Goal: Information Seeking & Learning: Learn about a topic

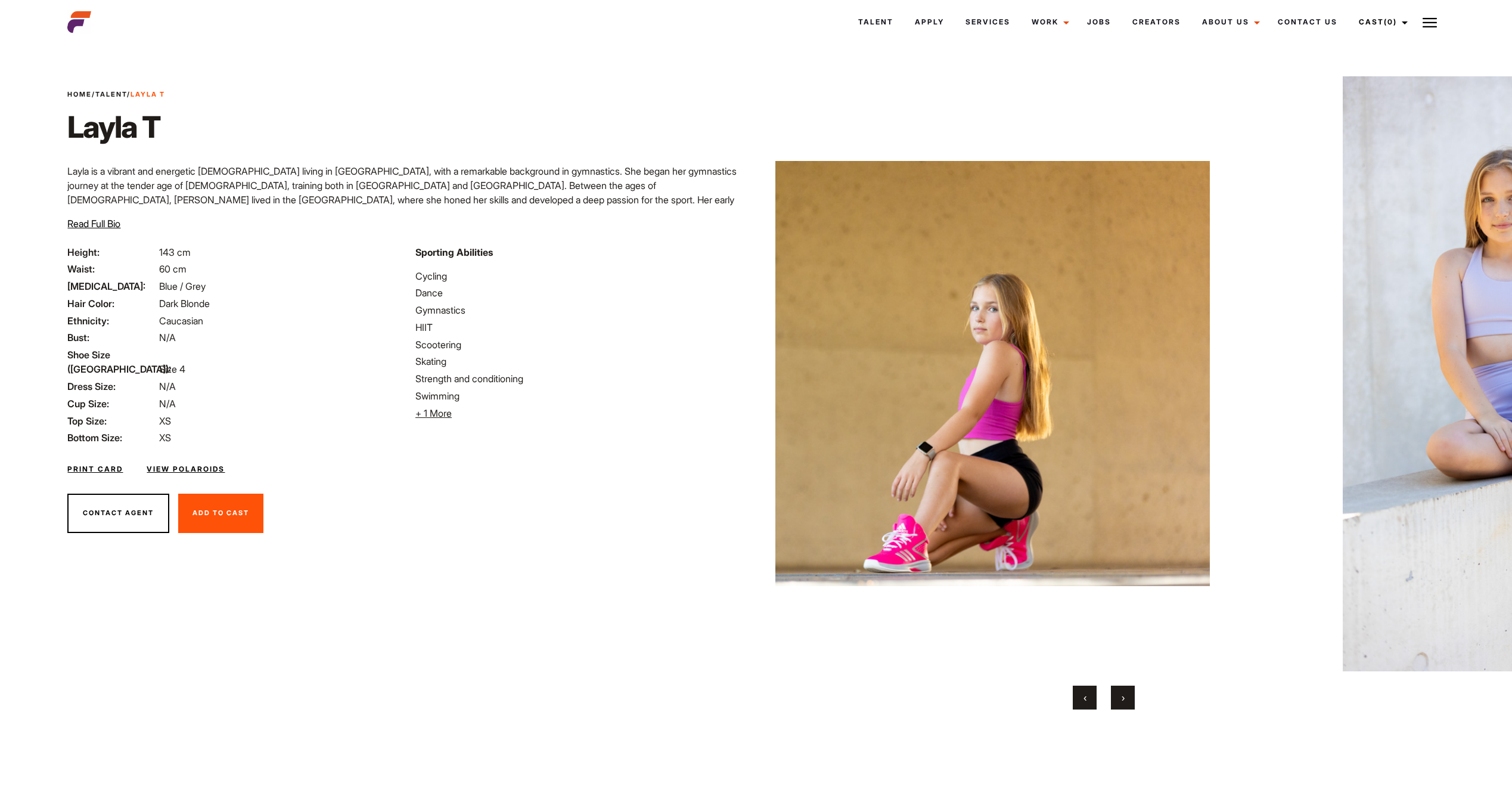
drag, startPoint x: 1447, startPoint y: 483, endPoint x: 557, endPoint y: 404, distance: 893.5
click at [559, 404] on div "Home / Talent / Layla T [PERSON_NAME] Layla is a vibrant and energetic [DEMOGRA…" at bounding box center [756, 420] width 1391 height 745
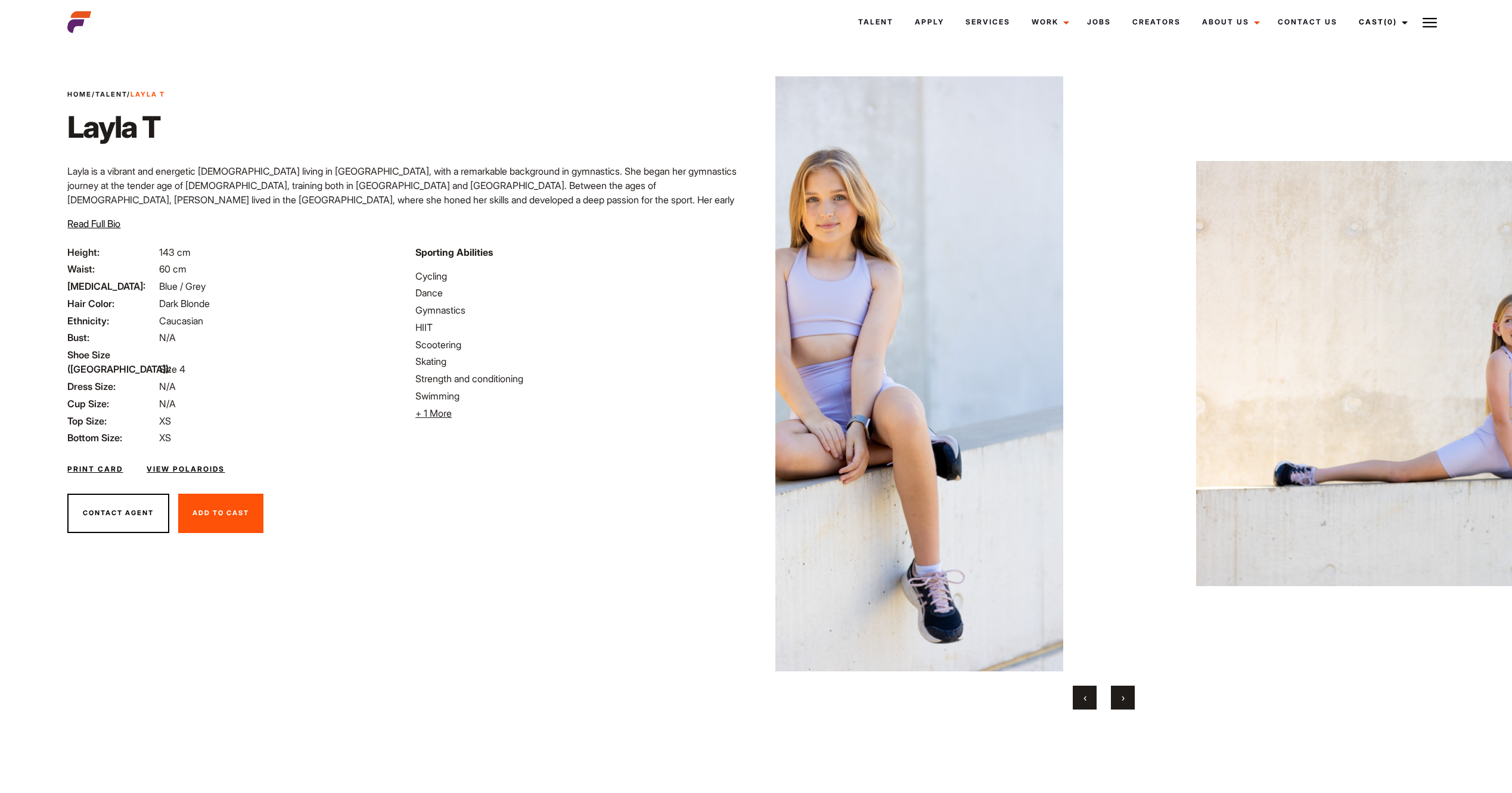
drag, startPoint x: 1231, startPoint y: 444, endPoint x: 972, endPoint y: 427, distance: 259.6
click at [981, 437] on img at bounding box center [865, 373] width 638 height 595
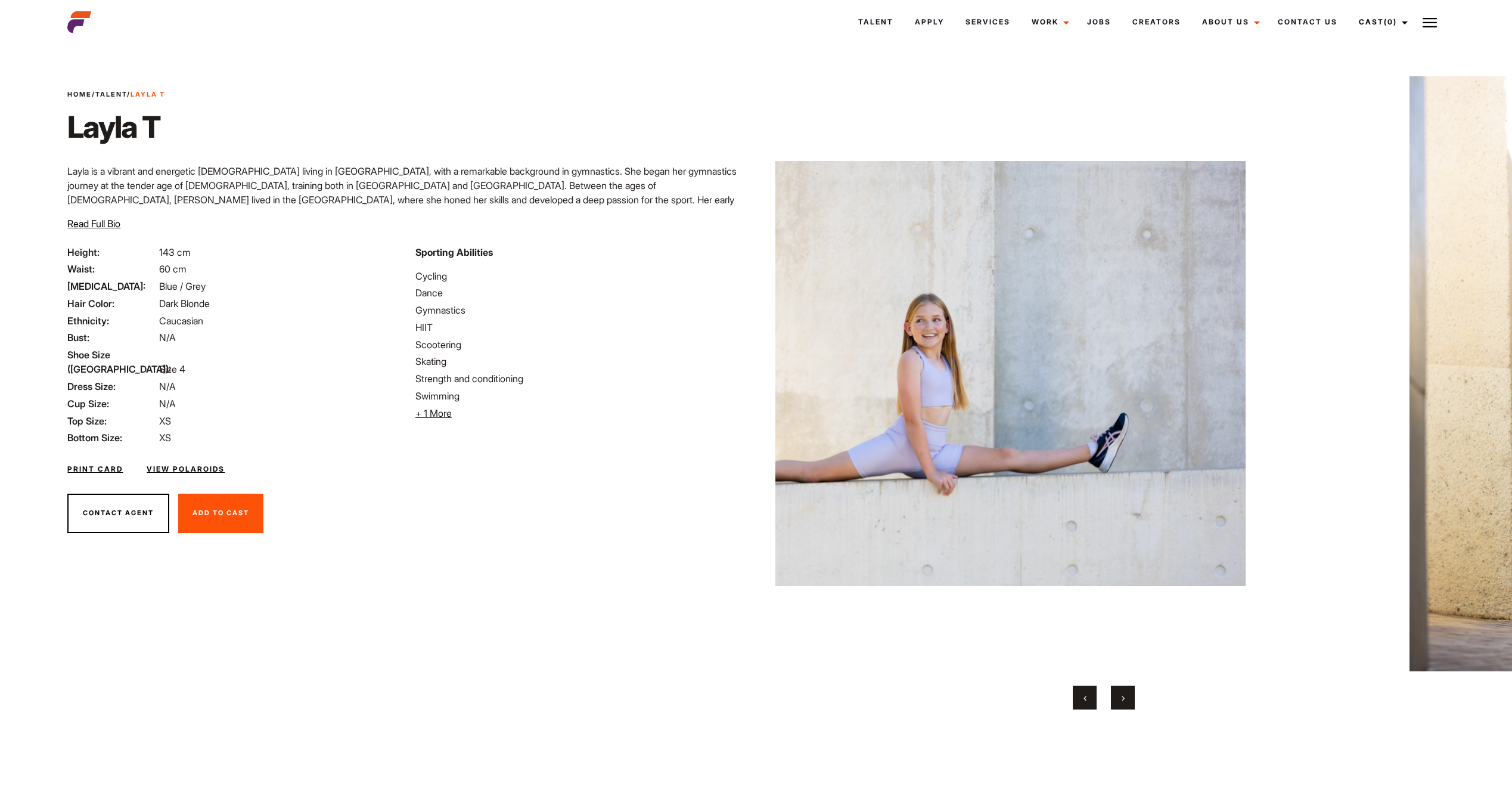
drag, startPoint x: 1121, startPoint y: 451, endPoint x: 1035, endPoint y: 438, distance: 87.0
click at [1037, 443] on img at bounding box center [926, 373] width 638 height 595
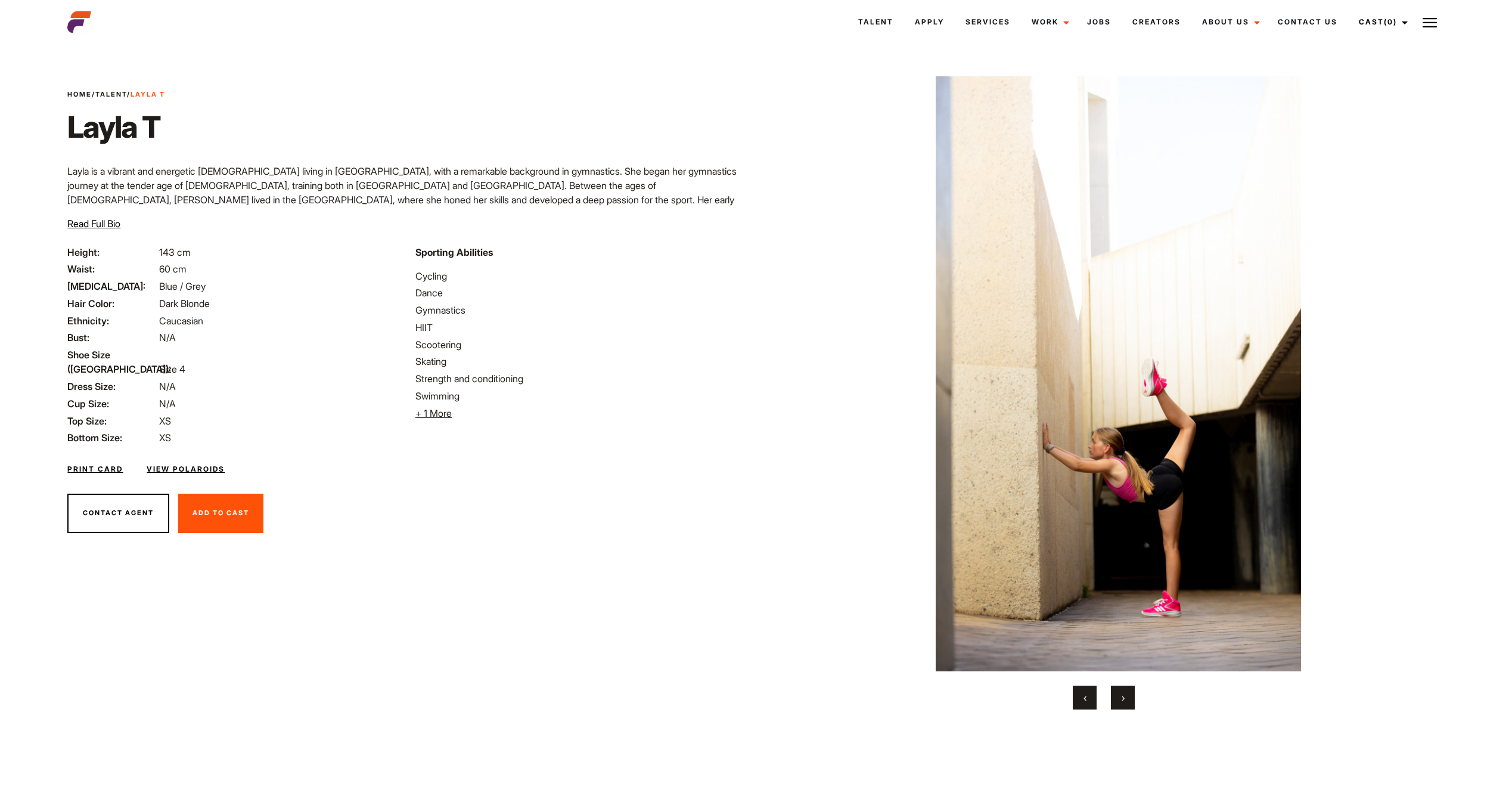
drag, startPoint x: 1185, startPoint y: 445, endPoint x: 929, endPoint y: 427, distance: 256.6
click at [929, 427] on img at bounding box center [1102, 373] width 638 height 595
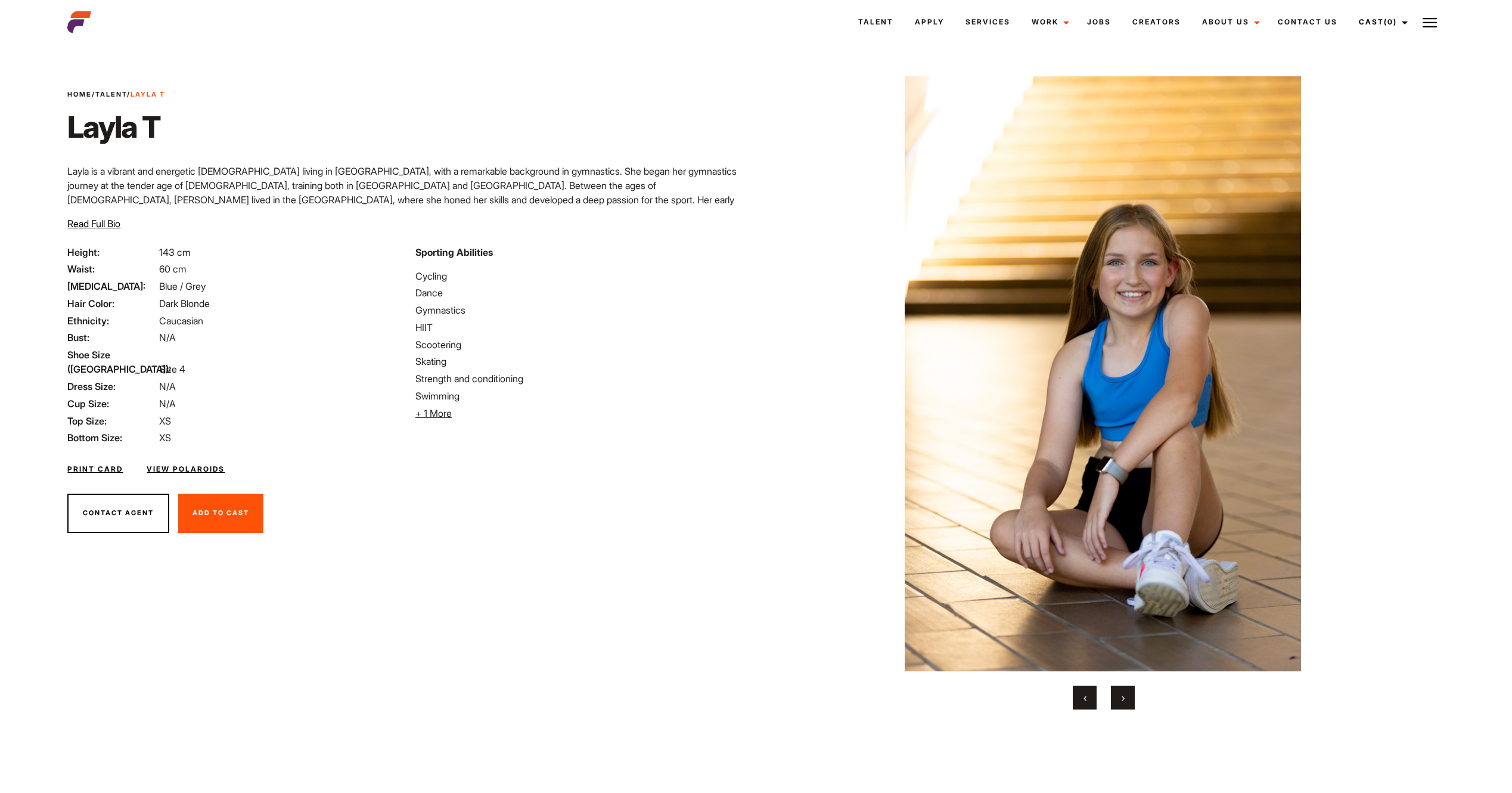
drag, startPoint x: 1207, startPoint y: 437, endPoint x: 997, endPoint y: 427, distance: 210.2
click at [1009, 430] on img at bounding box center [1102, 373] width 638 height 595
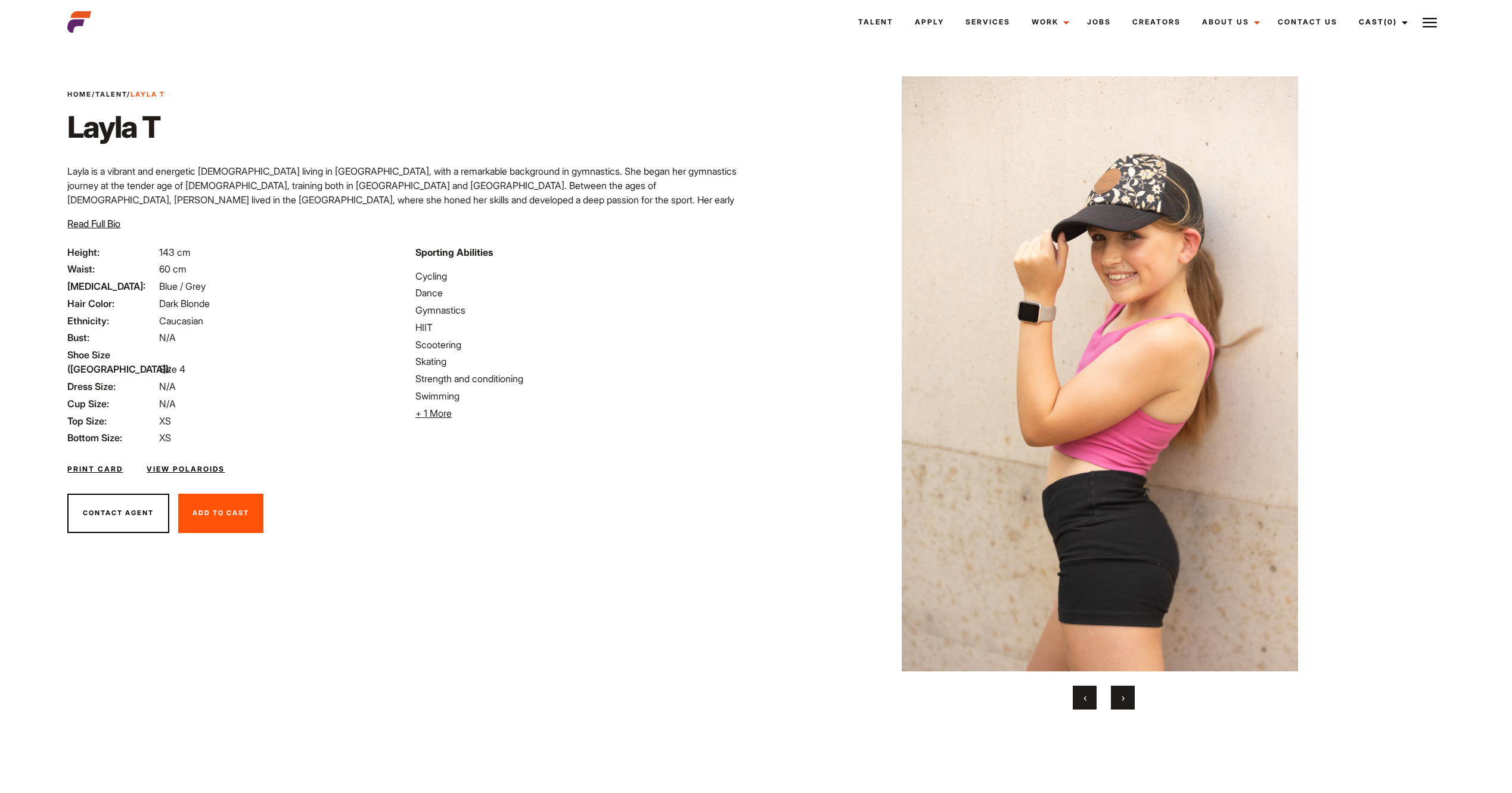
drag, startPoint x: 1187, startPoint y: 439, endPoint x: 989, endPoint y: 435, distance: 198.0
click at [995, 436] on img at bounding box center [1100, 373] width 638 height 595
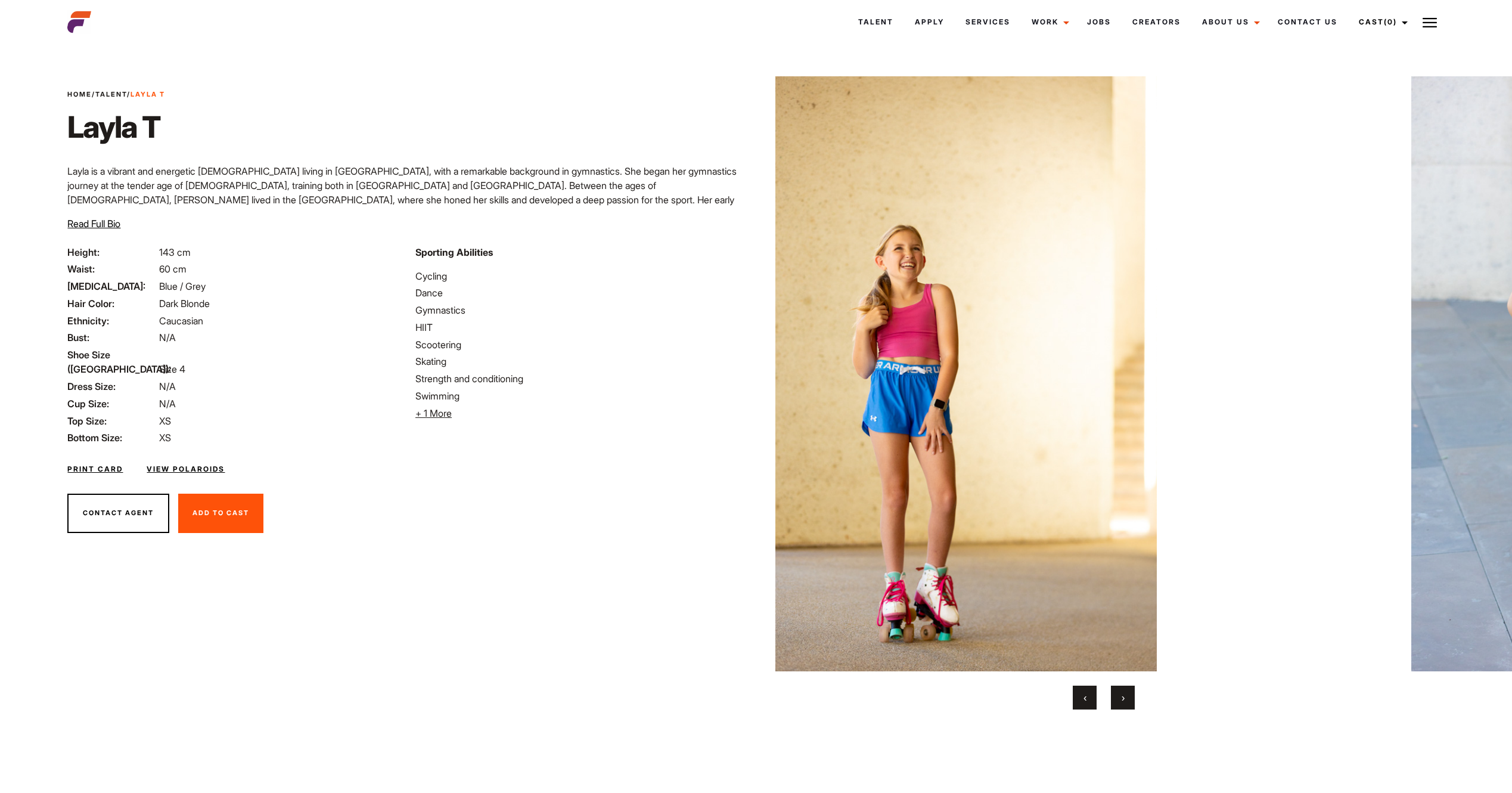
drag, startPoint x: 1132, startPoint y: 447, endPoint x: 1056, endPoint y: 441, distance: 76.2
click at [978, 443] on img at bounding box center [959, 373] width 638 height 595
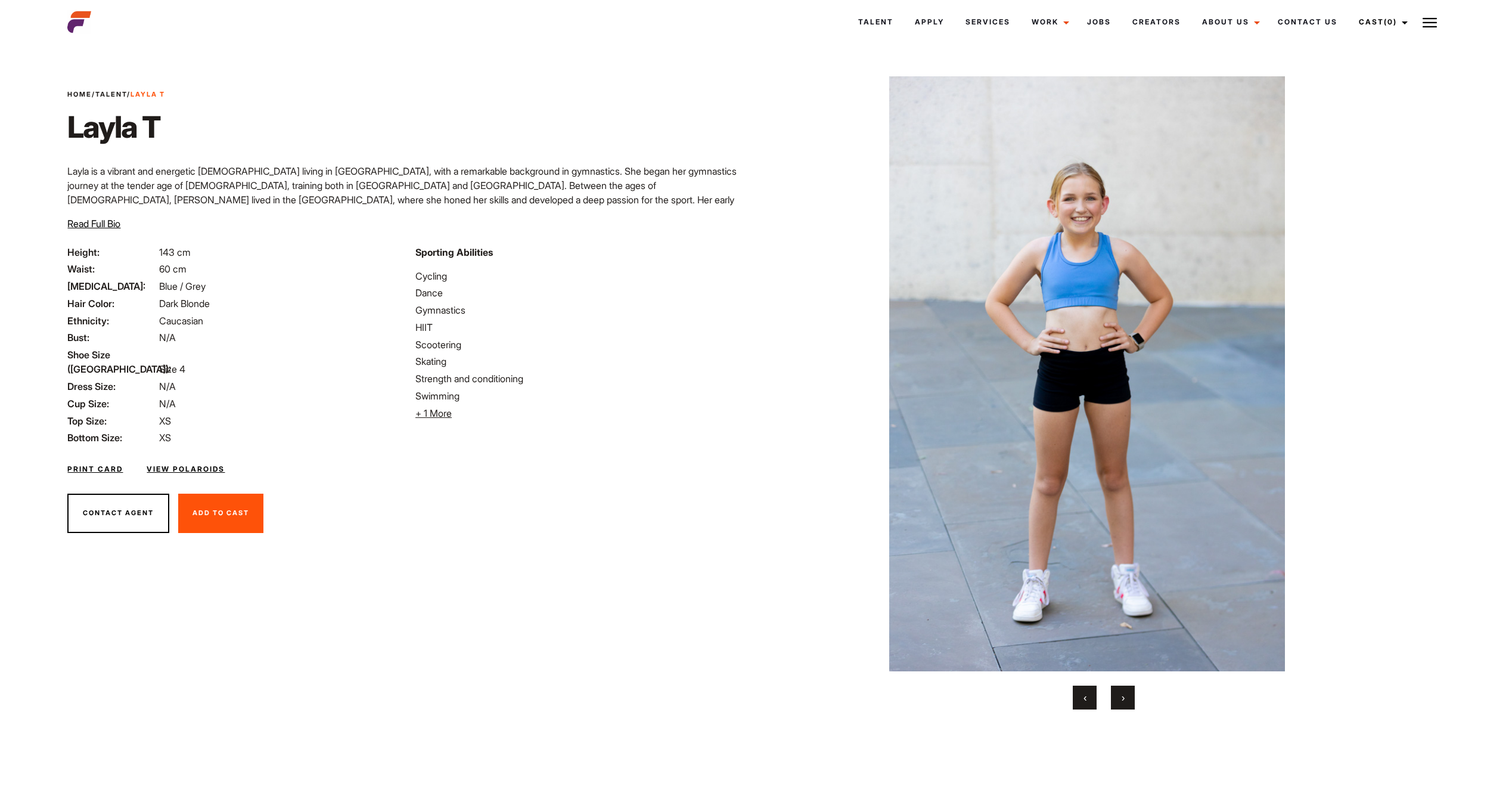
drag, startPoint x: 1148, startPoint y: 450, endPoint x: 1017, endPoint y: 451, distance: 131.0
click at [1017, 451] on img at bounding box center [1087, 373] width 638 height 595
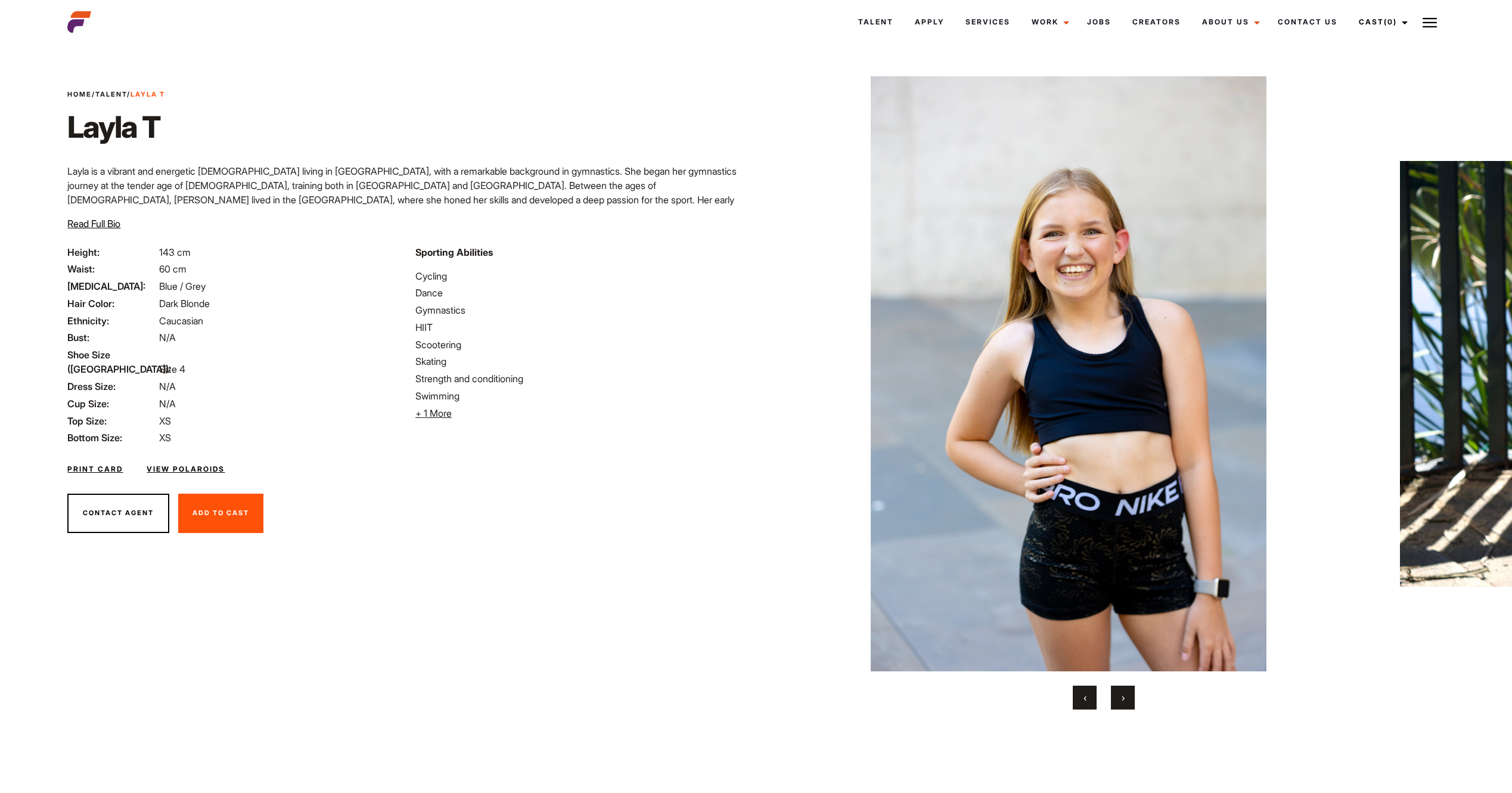
drag, startPoint x: 1156, startPoint y: 456, endPoint x: 1054, endPoint y: 450, distance: 102.2
click at [1075, 453] on img at bounding box center [1069, 373] width 638 height 595
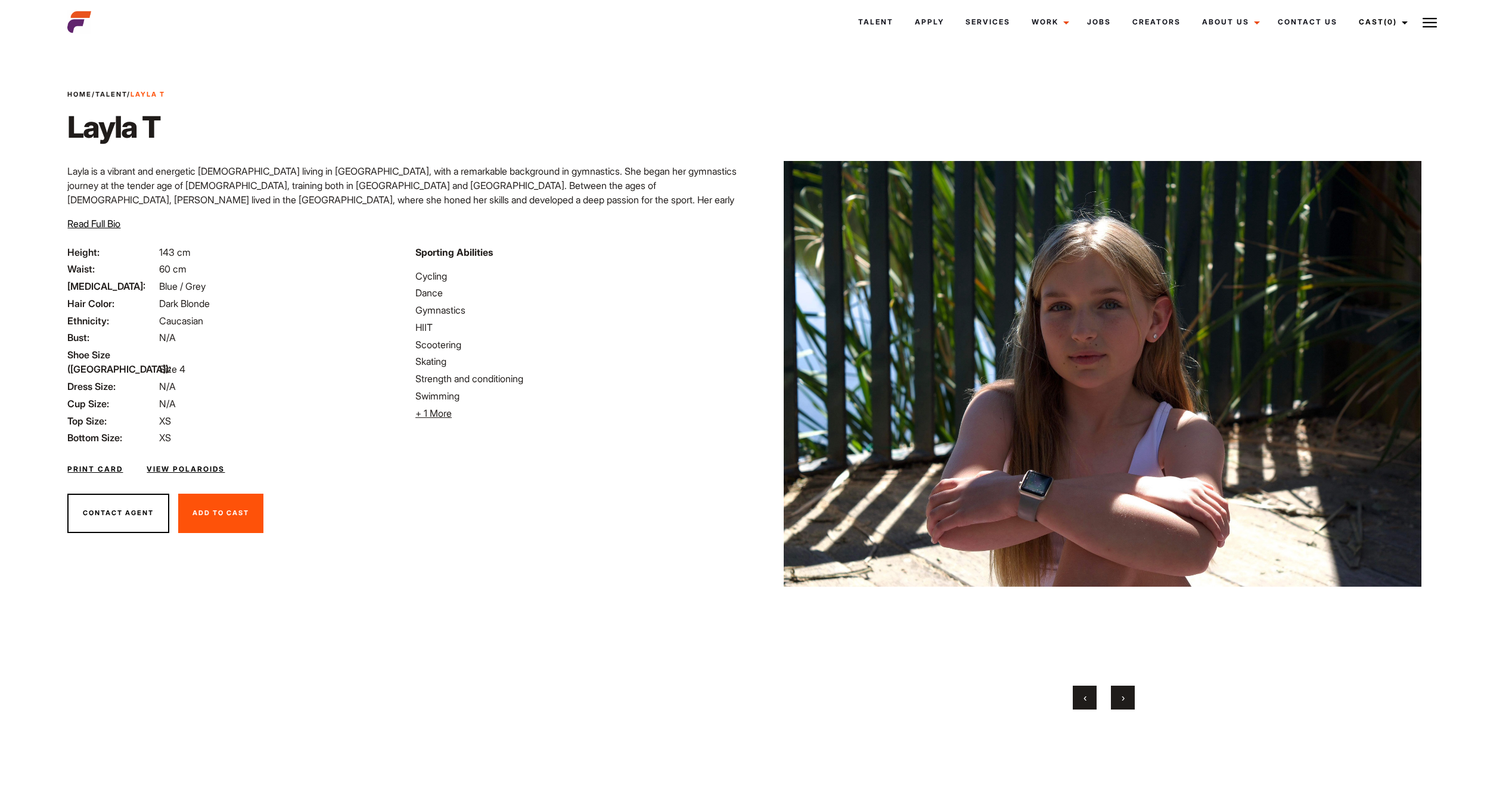
drag, startPoint x: 1163, startPoint y: 452, endPoint x: 1031, endPoint y: 444, distance: 132.2
click at [997, 445] on img at bounding box center [1102, 373] width 638 height 595
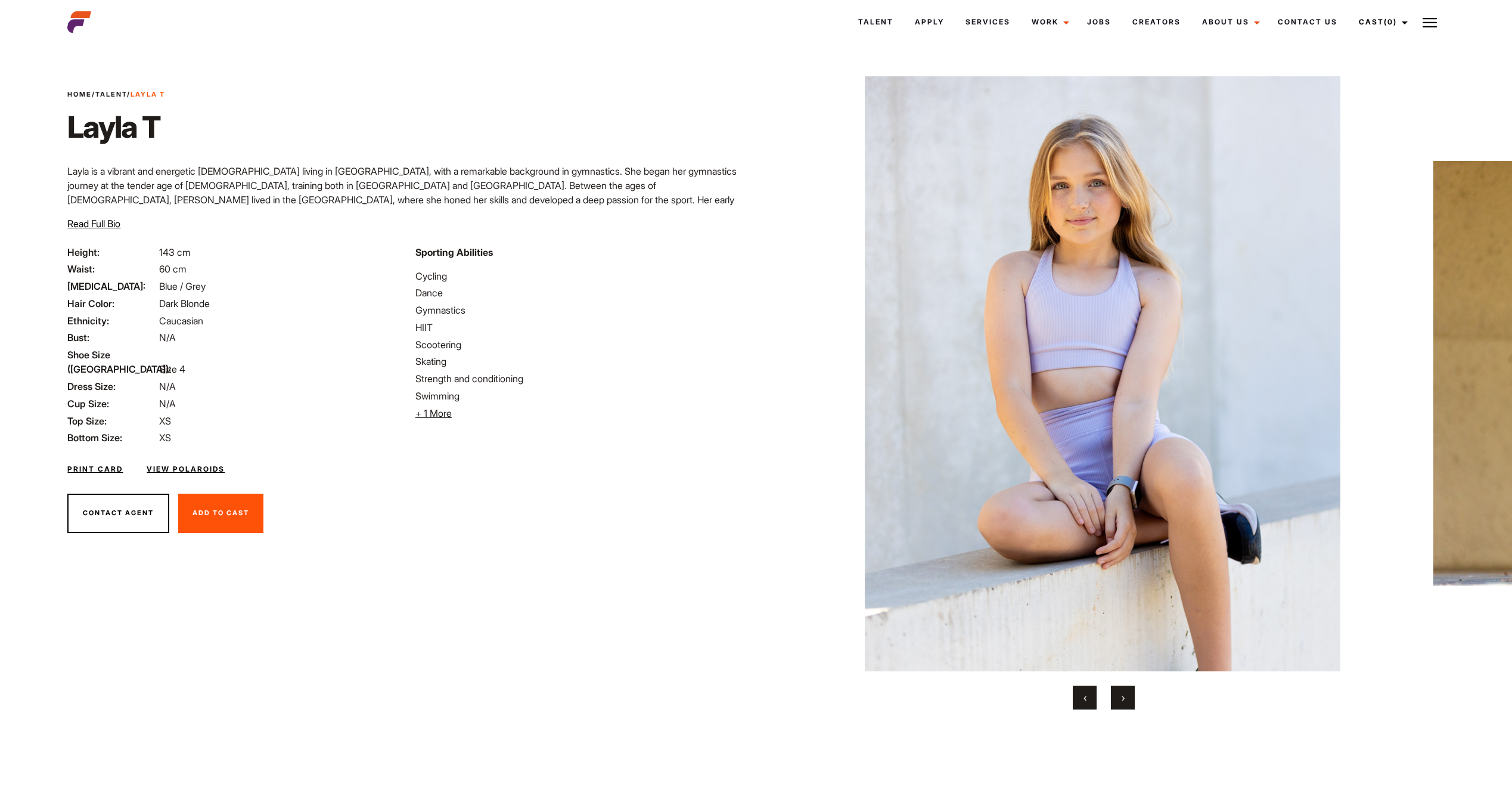
click at [1048, 380] on img at bounding box center [1102, 373] width 638 height 595
